Goal: Ask a question

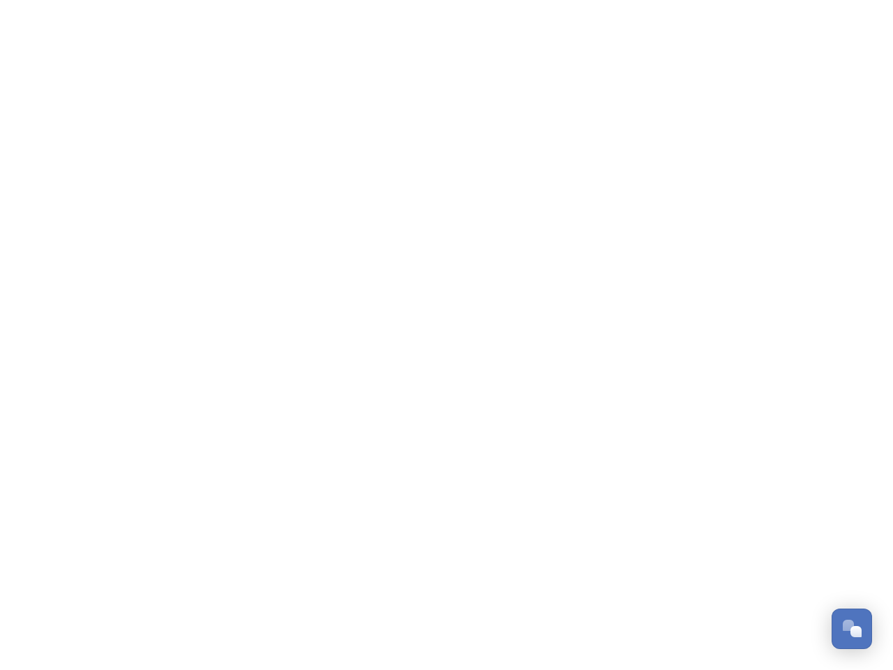
click at [852, 629] on div "Open Chat" at bounding box center [856, 631] width 11 height 11
click at [857, 473] on div "👋 Hi there - Have any questions for us? We’re here to help! Just drop us a mess…" at bounding box center [746, 399] width 251 height 348
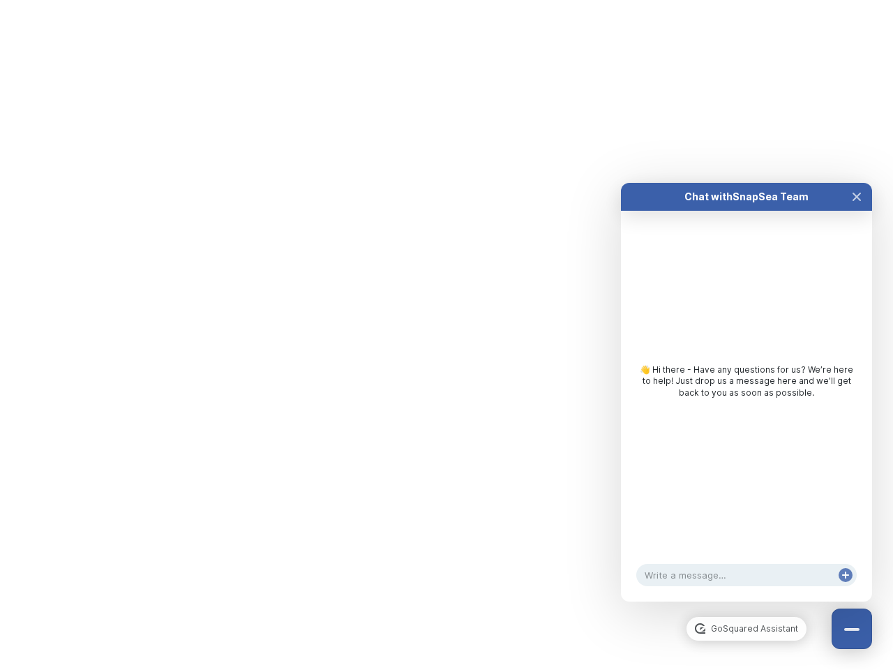
click at [747, 0] on html "/p/collection/tempest/tourism-academy-2025 Dismiss GoSquared Assistant Chat wit…" at bounding box center [446, 0] width 893 height 0
click at [747, 406] on div "👋 Hi there - Have any questions for us? We’re here to help! Just drop us a mess…" at bounding box center [746, 385] width 251 height 348
click at [857, 211] on div "👋 Hi there - Have any questions for us? We’re here to help! Just drop us a mess…" at bounding box center [746, 385] width 251 height 348
click at [846, 589] on div "Chat with SnapSea Team GoSquared Assistant 👋 Hi there - Have any questions for …" at bounding box center [746, 392] width 251 height 419
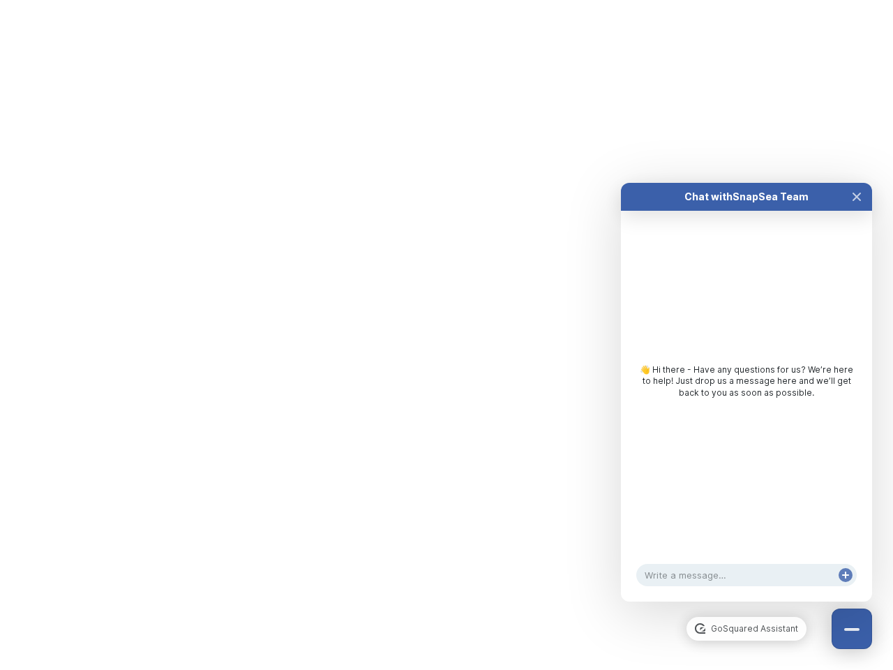
click at [447, 0] on html "/p/collection/tempest/tourism-academy-2025 Dismiss GoSquared Assistant Chat wit…" at bounding box center [446, 0] width 893 height 0
click at [436, 0] on html "/p/collection/tempest/tourism-academy-2025 Dismiss GoSquared Assistant Chat wit…" at bounding box center [446, 0] width 893 height 0
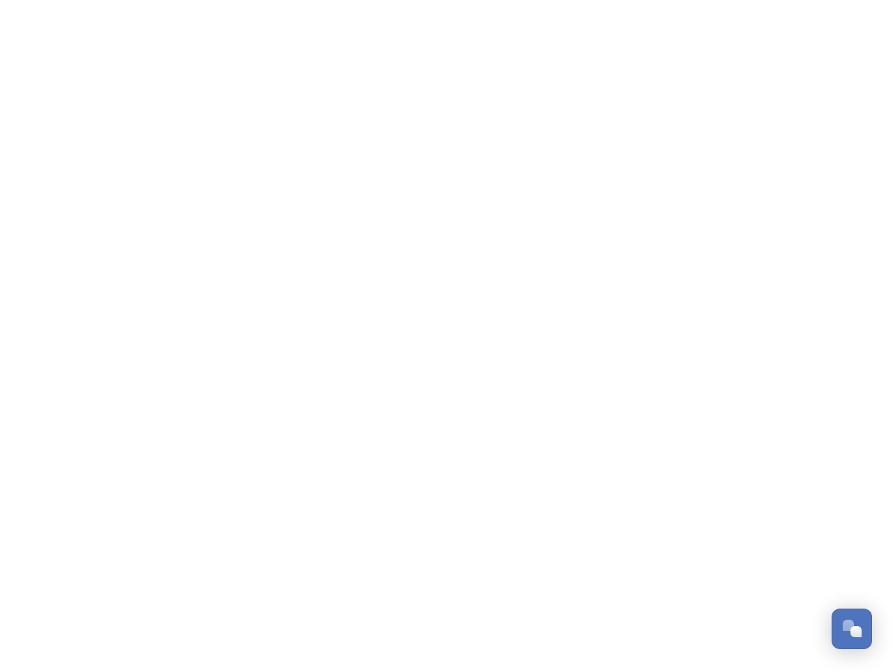
click at [852, 629] on div "Open Chat" at bounding box center [856, 631] width 11 height 11
click at [857, 473] on div "👋 Hi there - Have any questions for us? We’re here to help! Just drop us a mess…" at bounding box center [746, 399] width 251 height 348
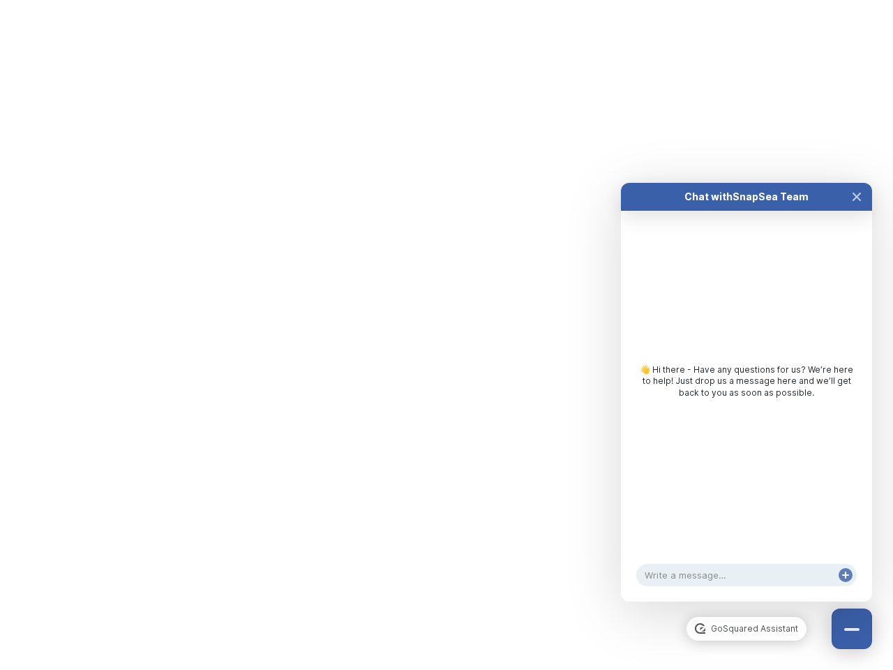
click at [747, 602] on div "Chat with SnapSea Team GoSquared Assistant 👋 Hi there - Have any questions for …" at bounding box center [746, 392] width 251 height 419
click at [747, 406] on div "👋 Hi there - Have any questions for us? We’re here to help! Just drop us a mess…" at bounding box center [746, 385] width 251 height 348
click at [857, 211] on div "👋 Hi there - Have any questions for us? We’re here to help! Just drop us a mess…" at bounding box center [746, 385] width 251 height 348
click at [846, 589] on div "Chat with SnapSea Team GoSquared Assistant 👋 Hi there - Have any questions for …" at bounding box center [746, 392] width 251 height 419
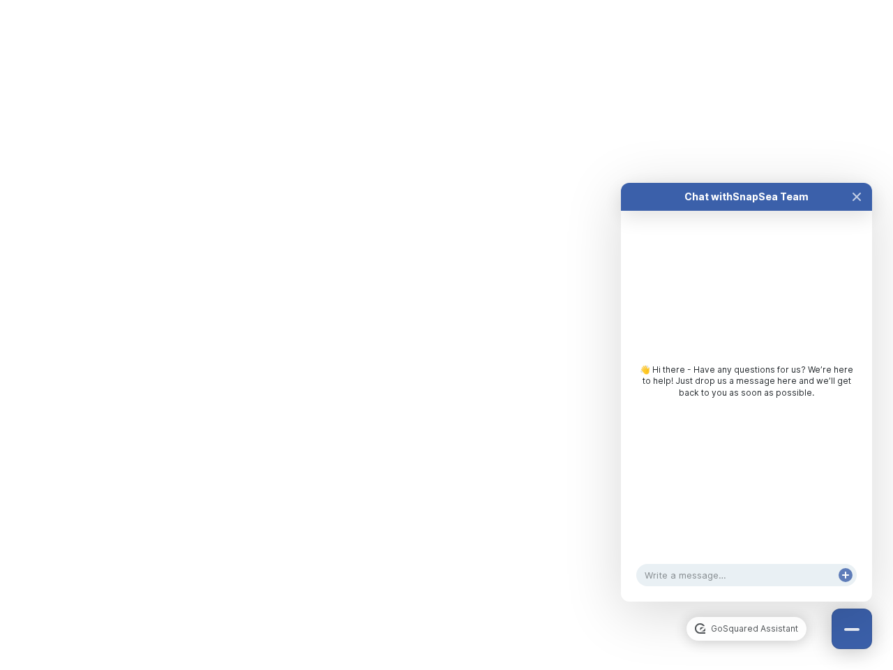
click at [447, 0] on html "/p/collection/tempest/tourism-academy-2025 Dismiss GoSquared Assistant Chat wit…" at bounding box center [446, 0] width 893 height 0
click at [436, 0] on html "/p/collection/tempest/tourism-academy-2025 Dismiss GoSquared Assistant Chat wit…" at bounding box center [446, 0] width 893 height 0
